Goal: Use online tool/utility: Utilize a website feature to perform a specific function

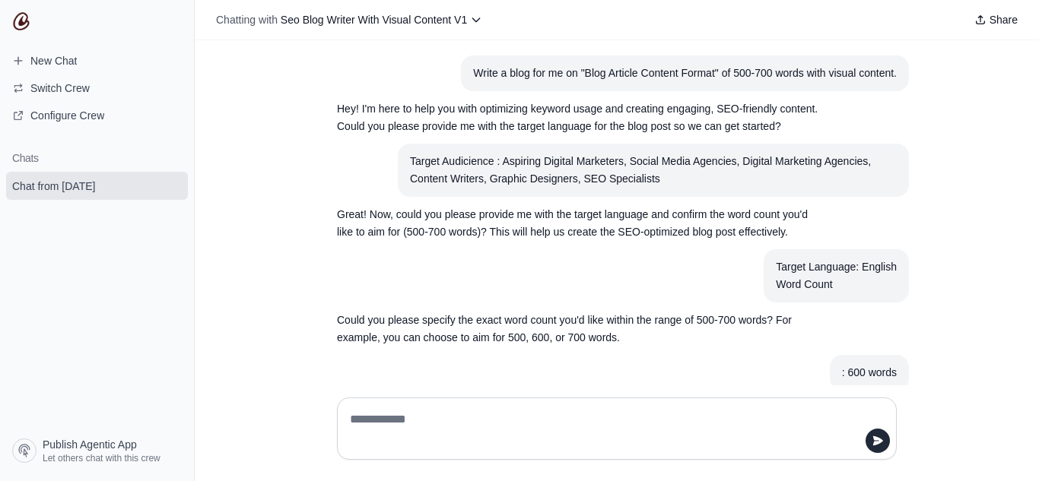
click at [604, 436] on textarea at bounding box center [617, 429] width 540 height 43
click at [33, 87] on span "Switch Crew" at bounding box center [59, 88] width 59 height 15
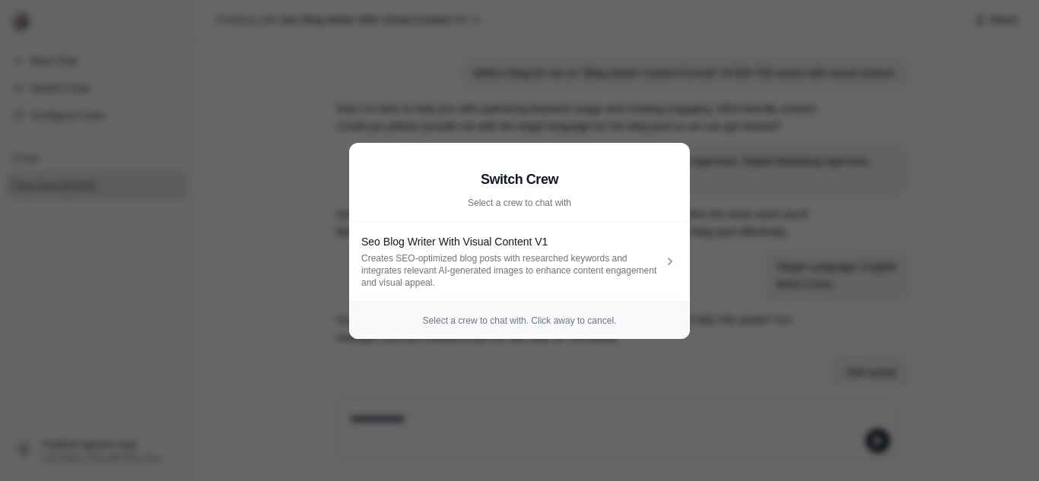
click at [846, 228] on aside "Switch Crew Select a crew to chat with Seo Blog Writer With Visual Content V1 C…" at bounding box center [519, 240] width 1039 height 481
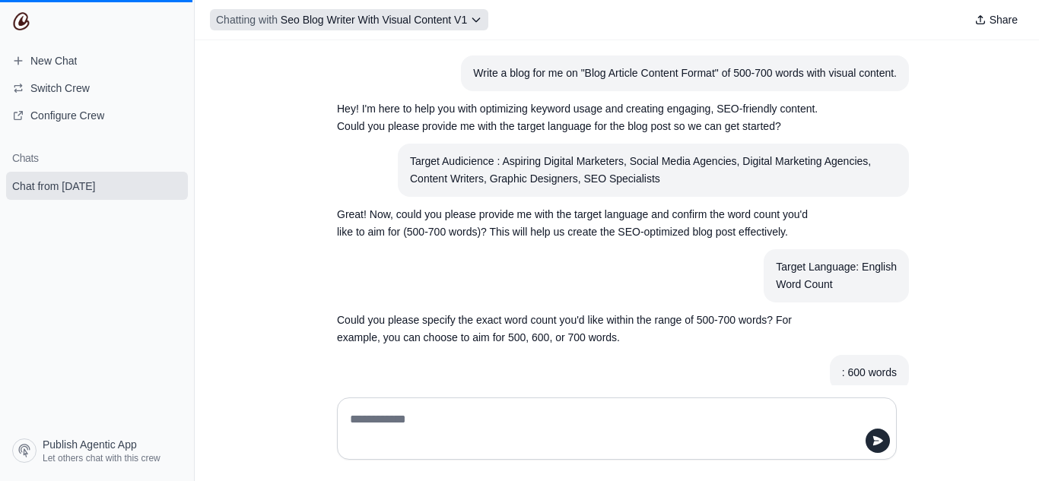
click at [475, 20] on icon at bounding box center [476, 20] width 7 height 4
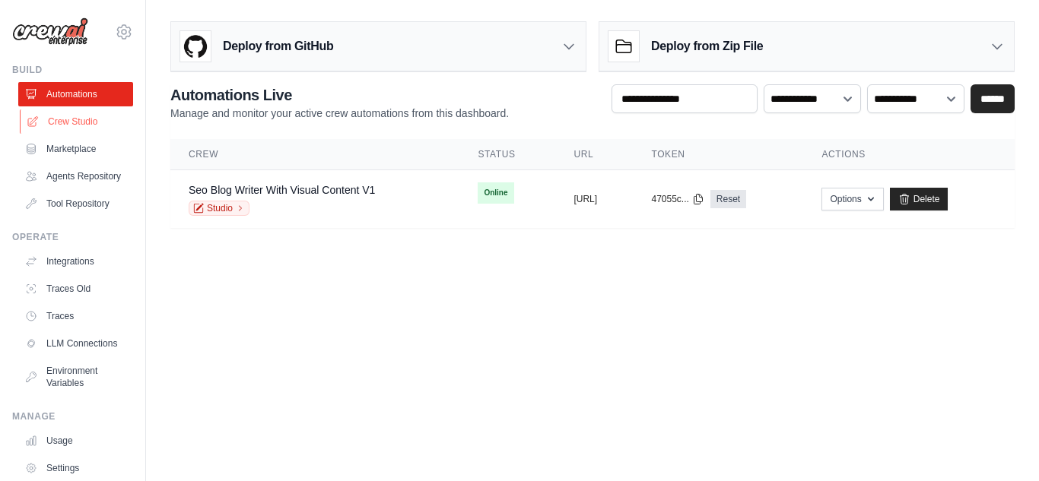
click at [59, 123] on link "Crew Studio" at bounding box center [77, 122] width 115 height 24
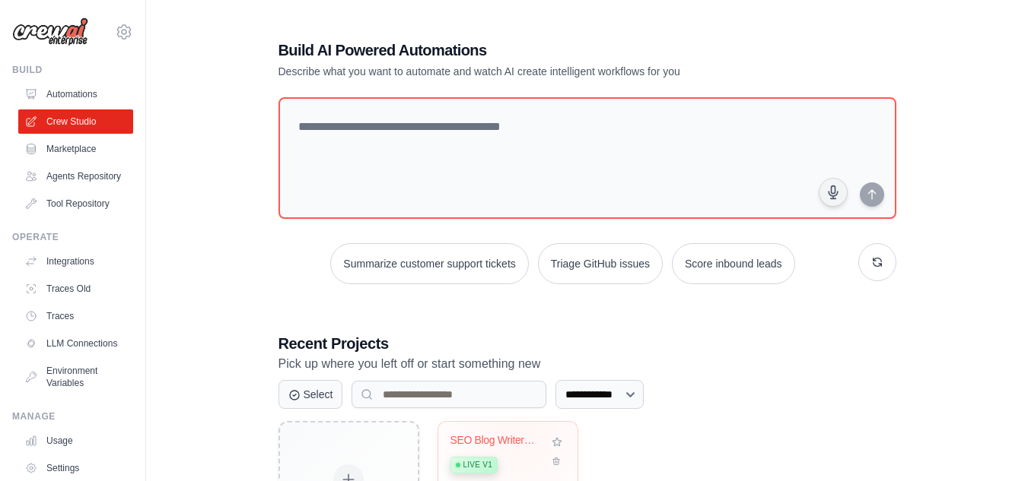
click at [496, 456] on div "Live v1" at bounding box center [496, 464] width 92 height 21
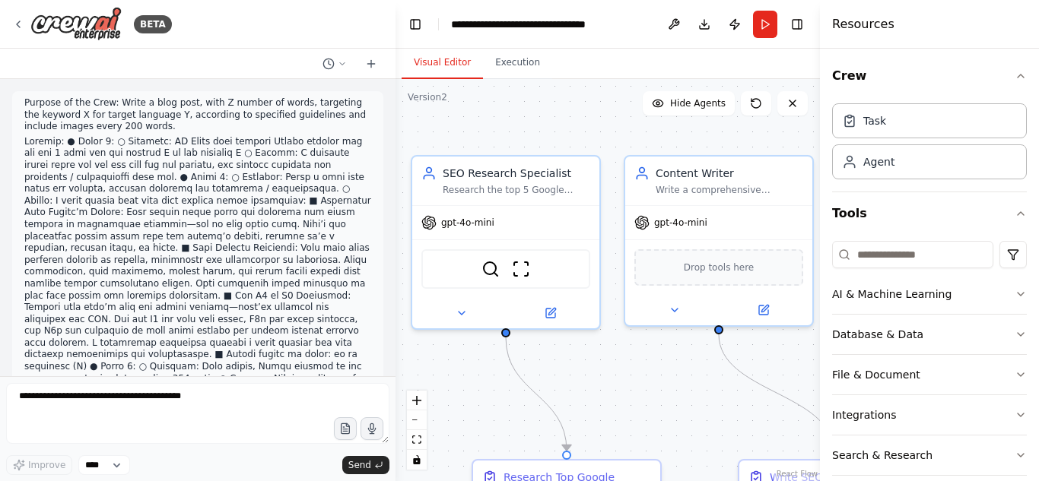
scroll to position [2162, 0]
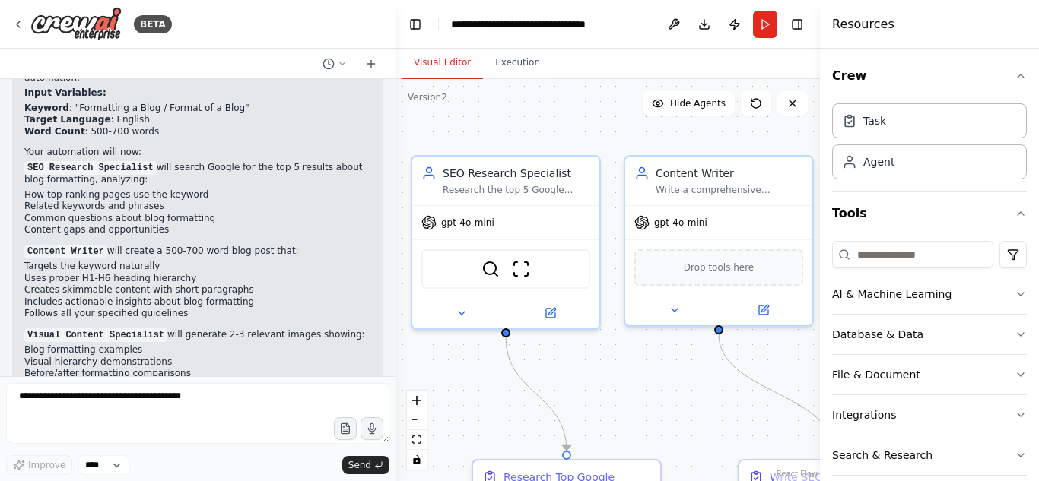
click at [389, 342] on div at bounding box center [392, 240] width 6 height 481
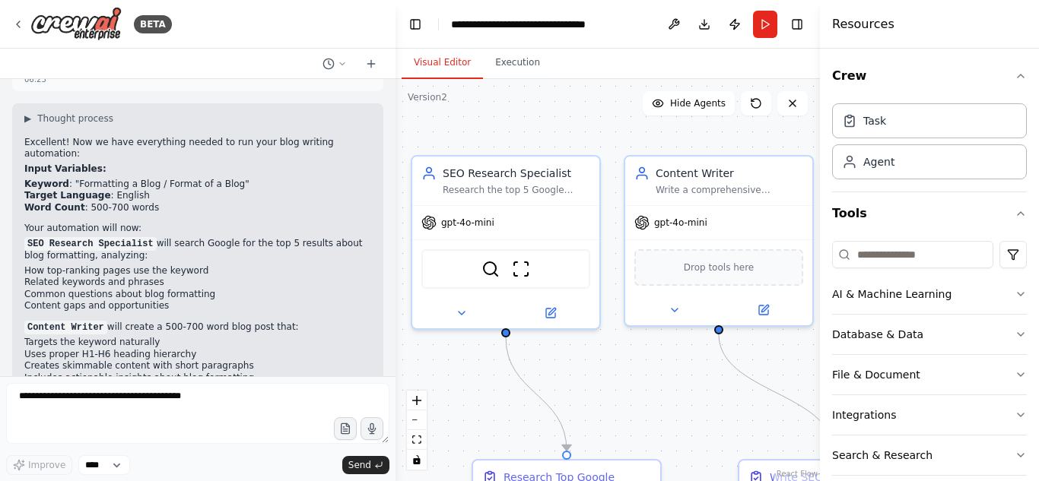
scroll to position [2093, 0]
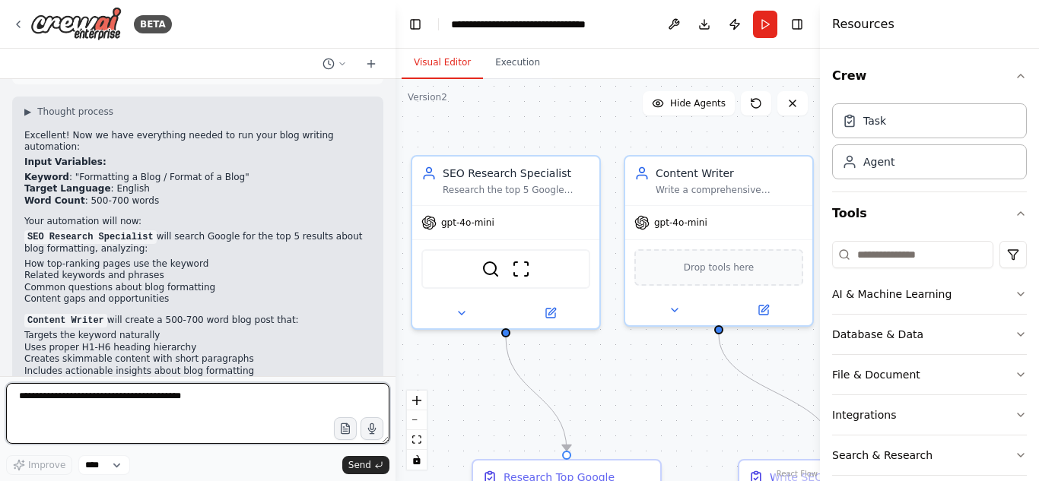
click at [106, 406] on textarea at bounding box center [197, 413] width 383 height 61
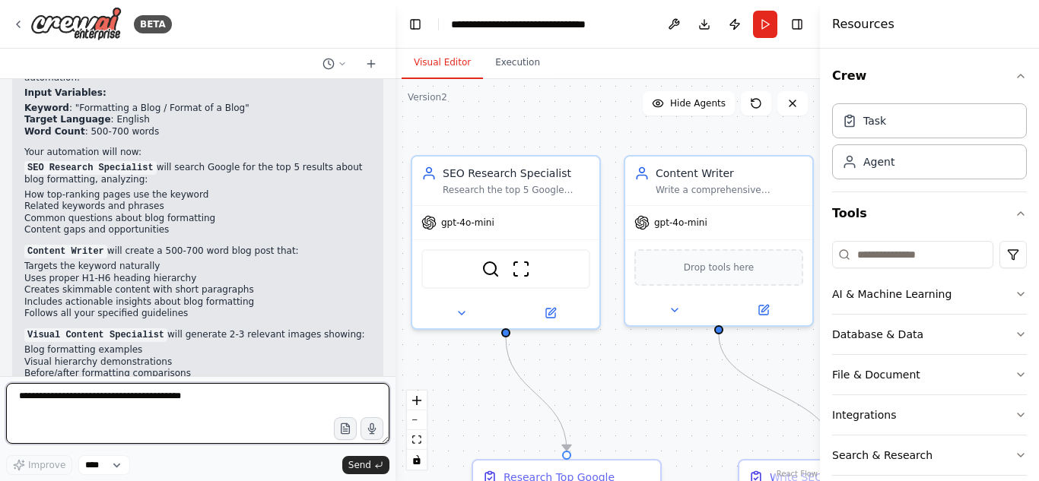
click at [204, 402] on textarea at bounding box center [197, 413] width 383 height 61
type textarea "**********"
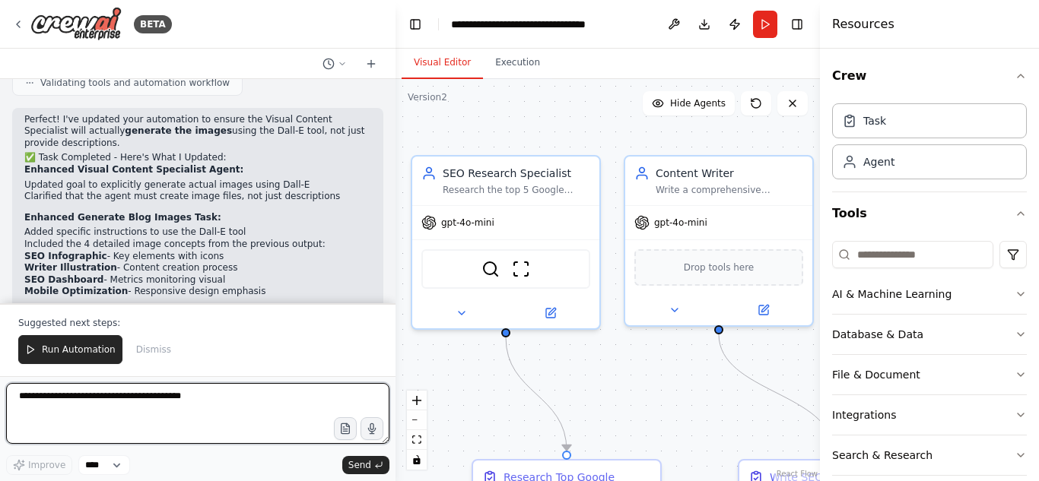
scroll to position [3163, 0]
